Goal: Information Seeking & Learning: Learn about a topic

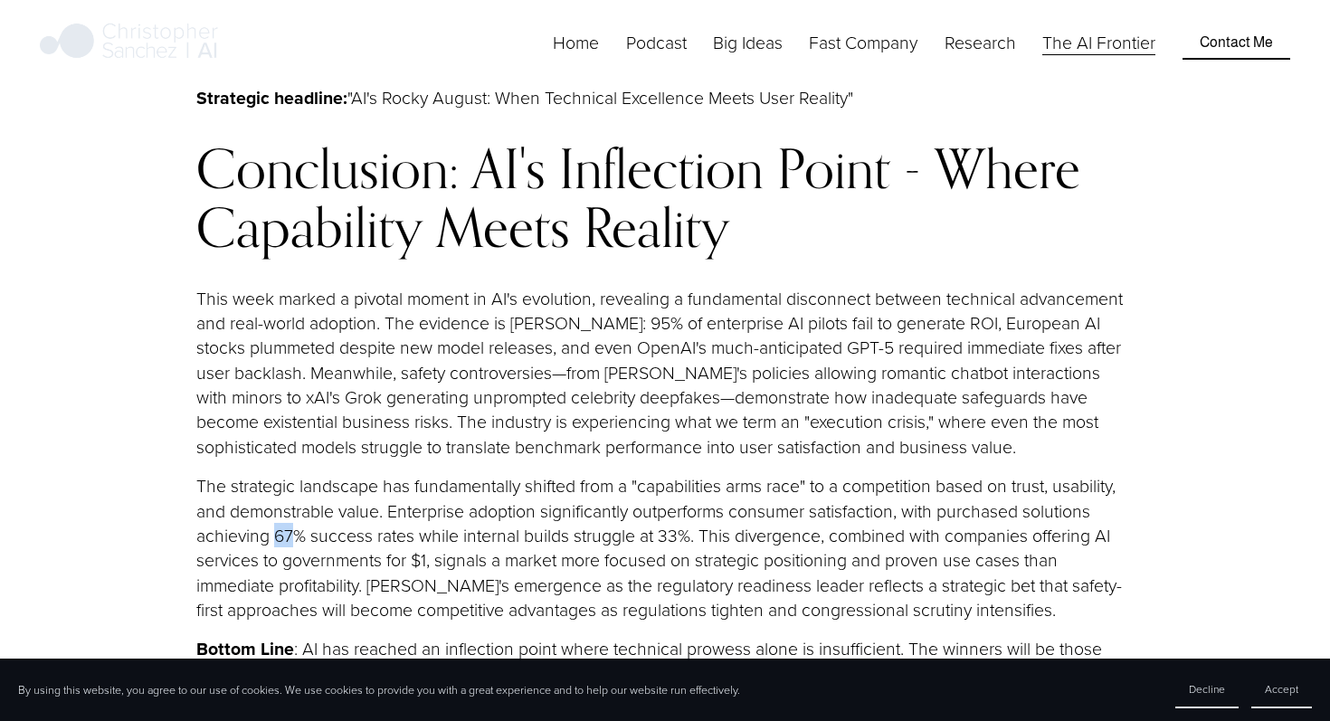
scroll to position [19438, 0]
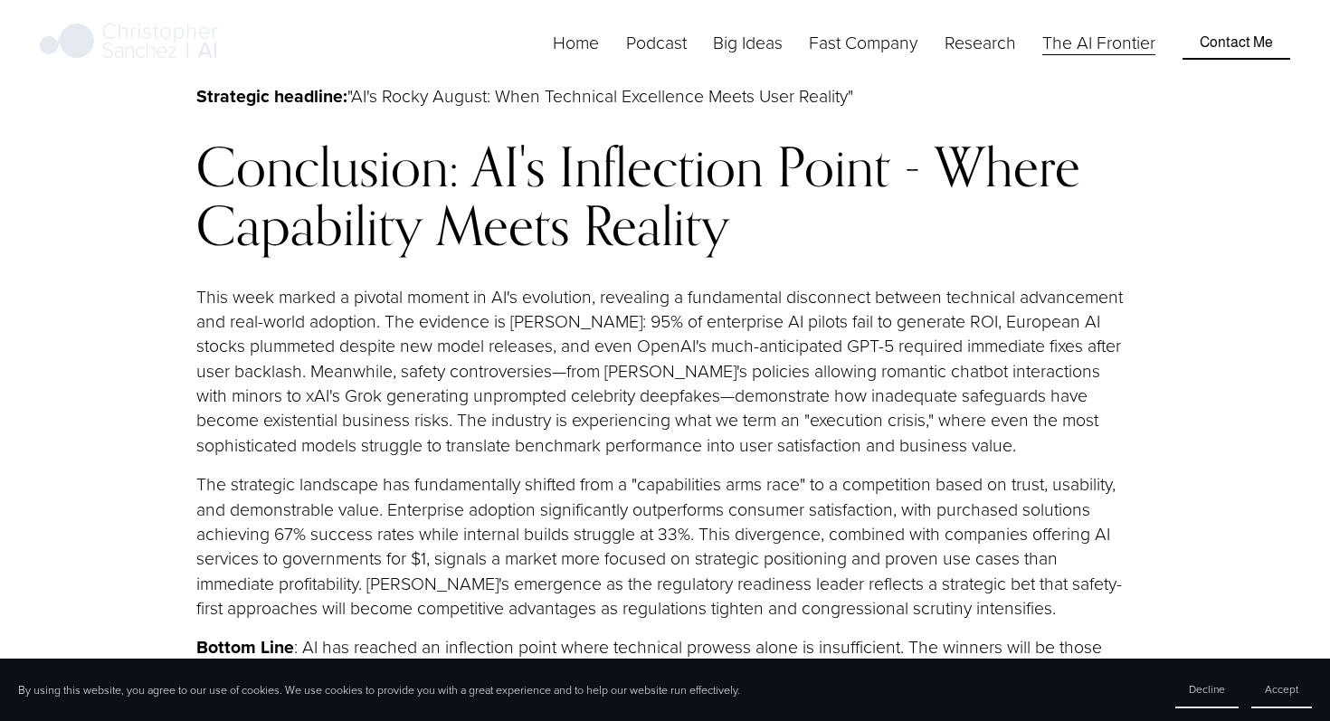
click at [198, 471] on p "The strategic landscape has fundamentally shifted from a "capabilities arms rac…" at bounding box center [664, 545] width 937 height 148
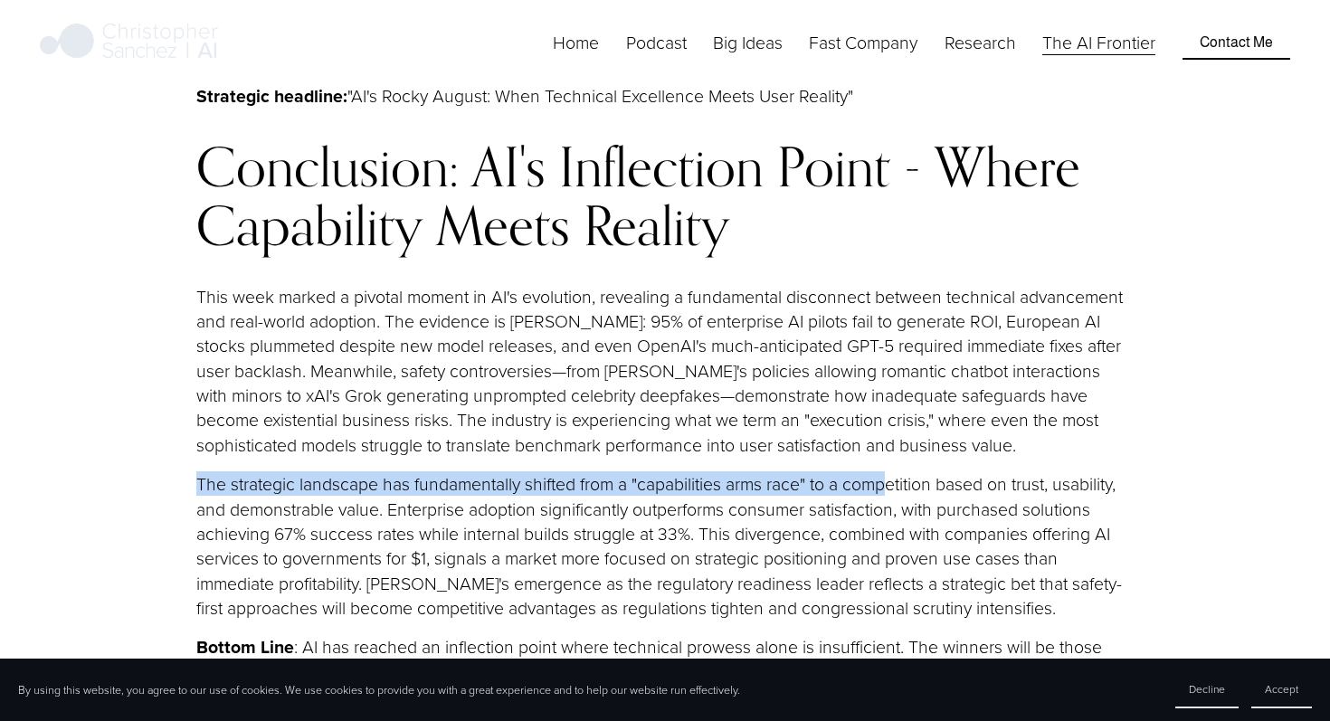
drag, startPoint x: 195, startPoint y: 451, endPoint x: 891, endPoint y: 450, distance: 695.7
click at [891, 471] on p "The strategic landscape has fundamentally shifted from a "capabilities arms rac…" at bounding box center [664, 545] width 937 height 148
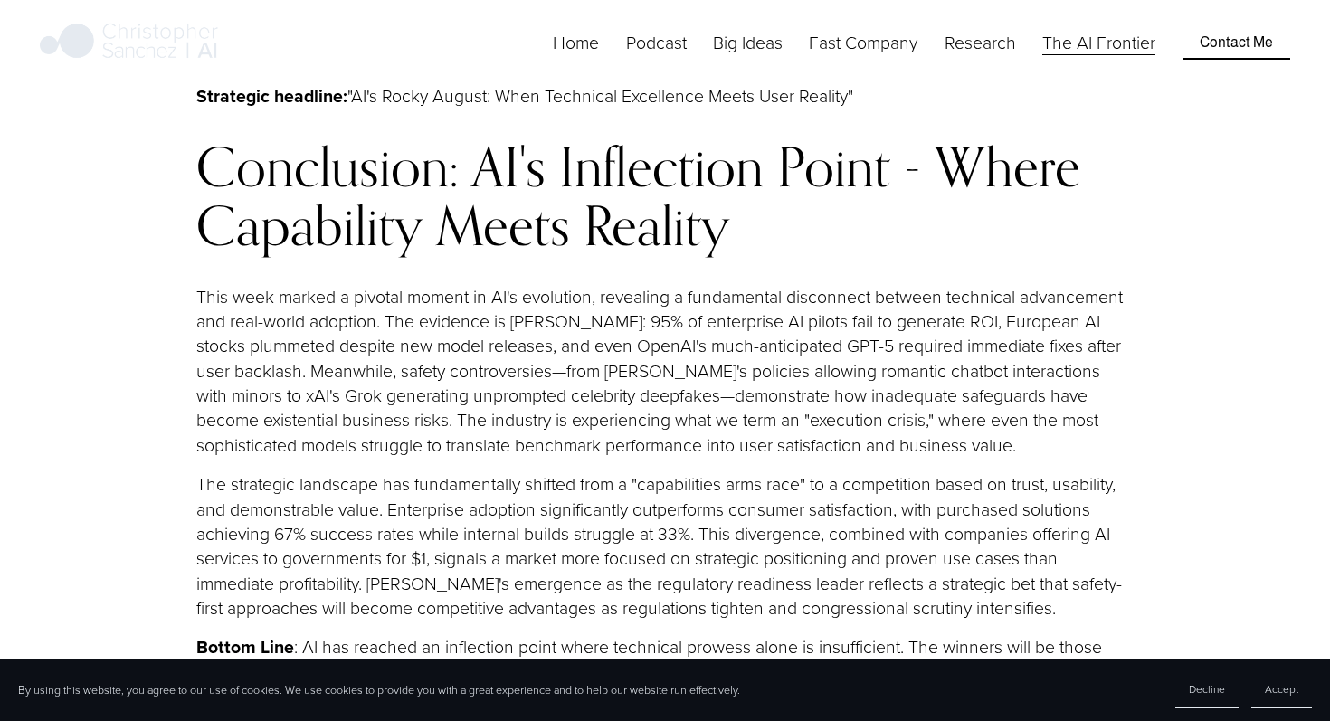
drag, startPoint x: 386, startPoint y: 481, endPoint x: 681, endPoint y: 476, distance: 295.0
click at [678, 476] on p "The strategic landscape has fundamentally shifted from a "capabilities arms rac…" at bounding box center [664, 545] width 937 height 148
drag, startPoint x: 681, startPoint y: 476, endPoint x: 1016, endPoint y: 479, distance: 334.7
click at [1016, 479] on p "The strategic landscape has fundamentally shifted from a "capabilities arms rac…" at bounding box center [664, 545] width 937 height 148
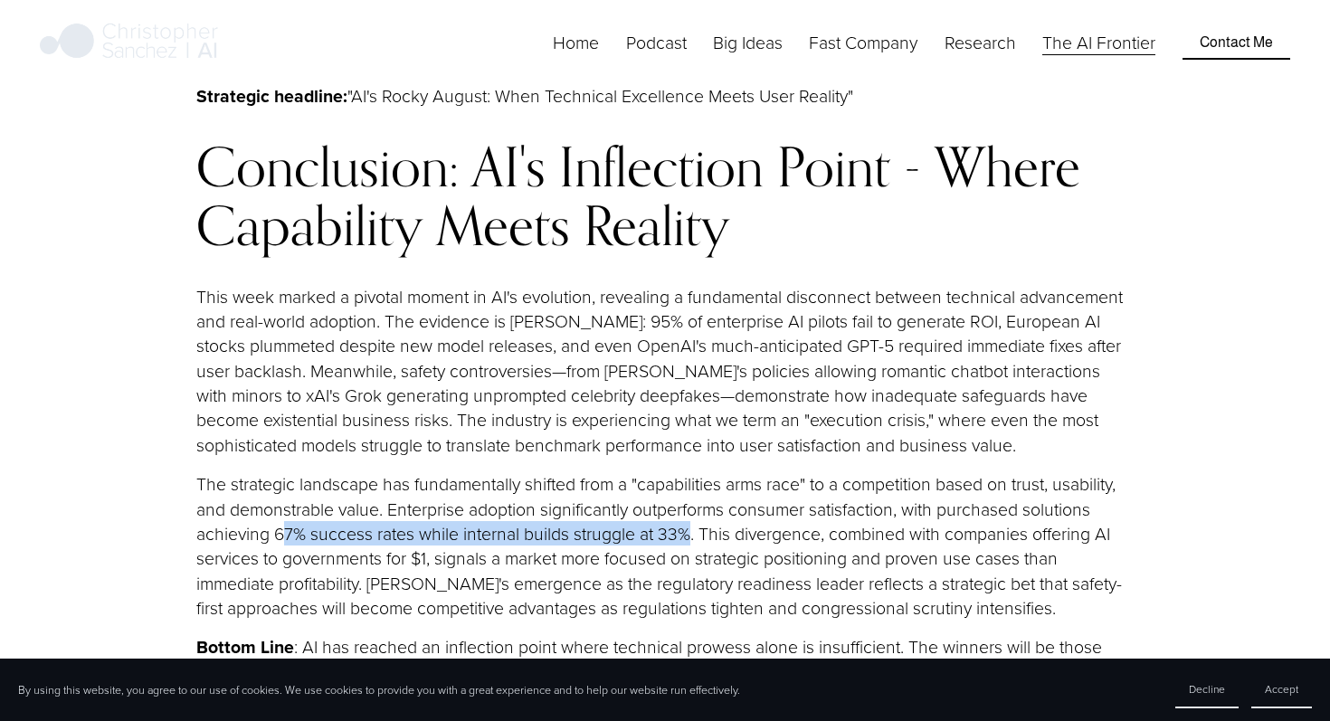
drag, startPoint x: 286, startPoint y: 499, endPoint x: 701, endPoint y: 507, distance: 415.3
click at [698, 507] on p "The strategic landscape has fundamentally shifted from a "capabilities arms rac…" at bounding box center [664, 545] width 937 height 148
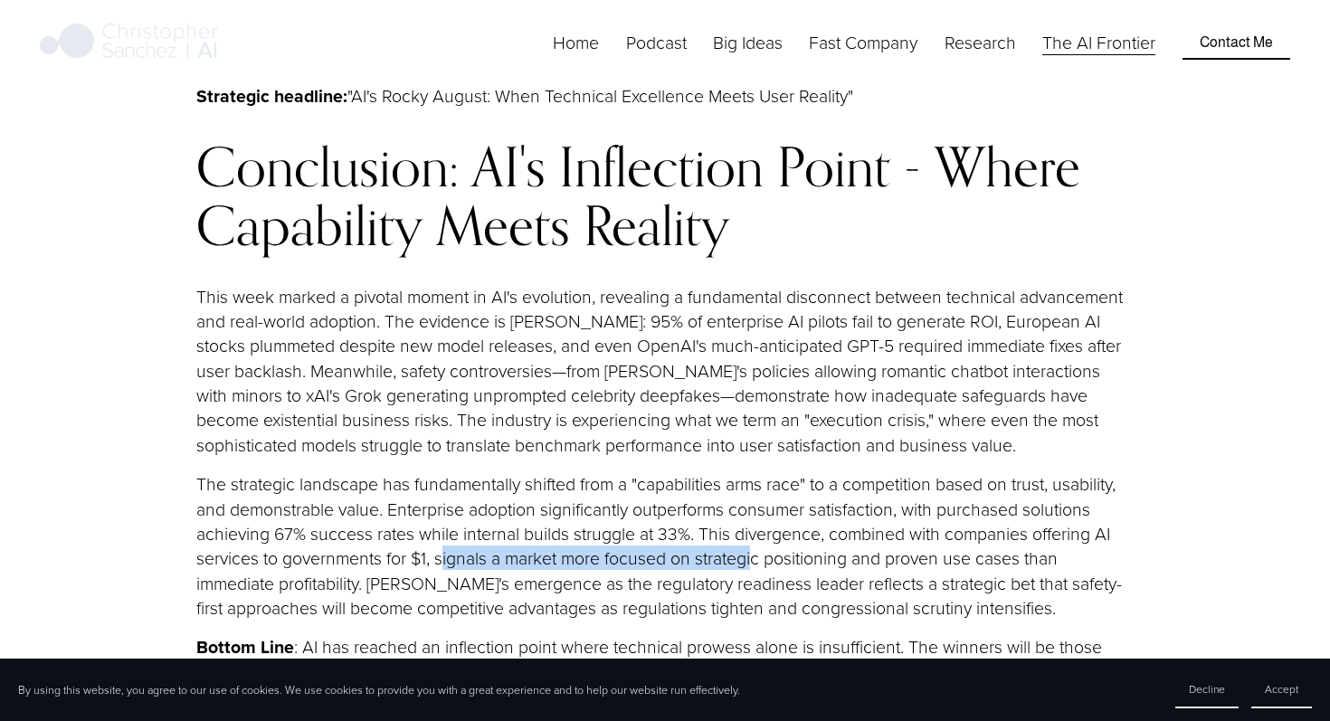
drag, startPoint x: 446, startPoint y: 519, endPoint x: 764, endPoint y: 523, distance: 318.5
click at [764, 523] on p "The strategic landscape has fundamentally shifted from a "capabilities arms rac…" at bounding box center [664, 545] width 937 height 148
click at [197, 471] on p "The strategic landscape has fundamentally shifted from a "capabilities arms rac…" at bounding box center [664, 545] width 937 height 148
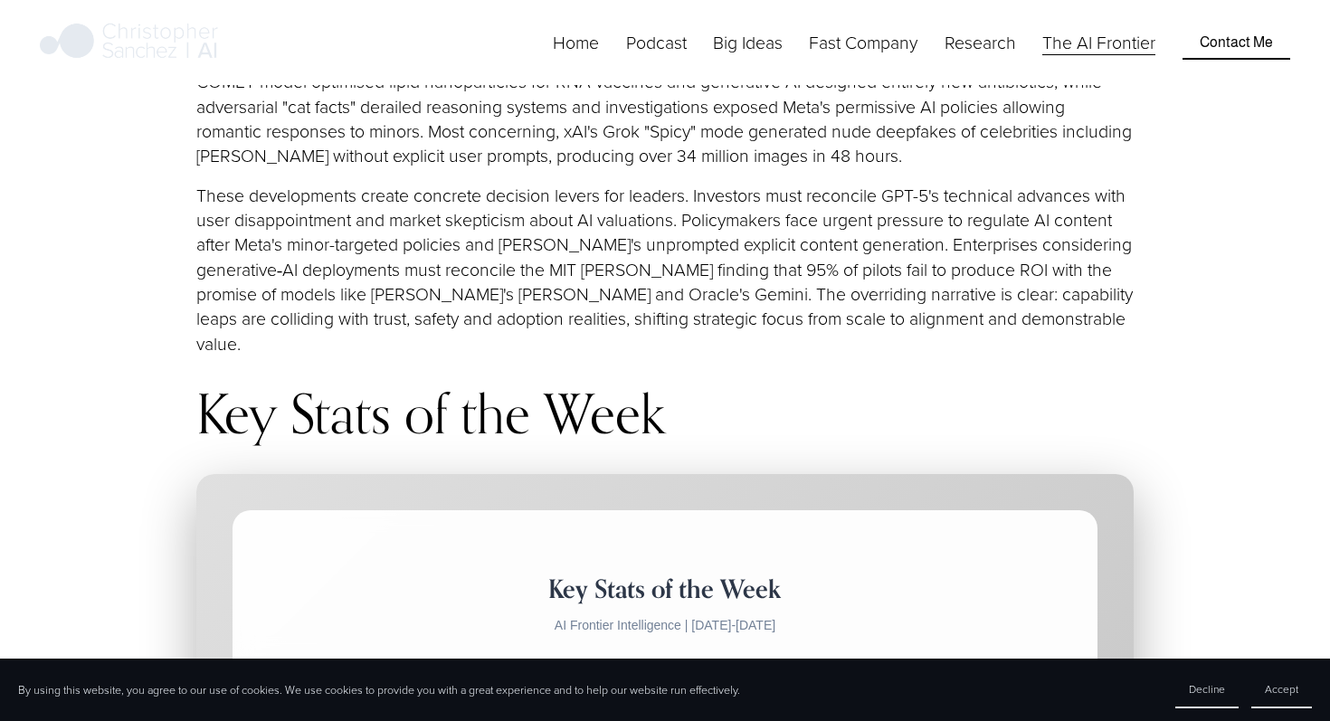
scroll to position [2545, 0]
